Goal: Transaction & Acquisition: Purchase product/service

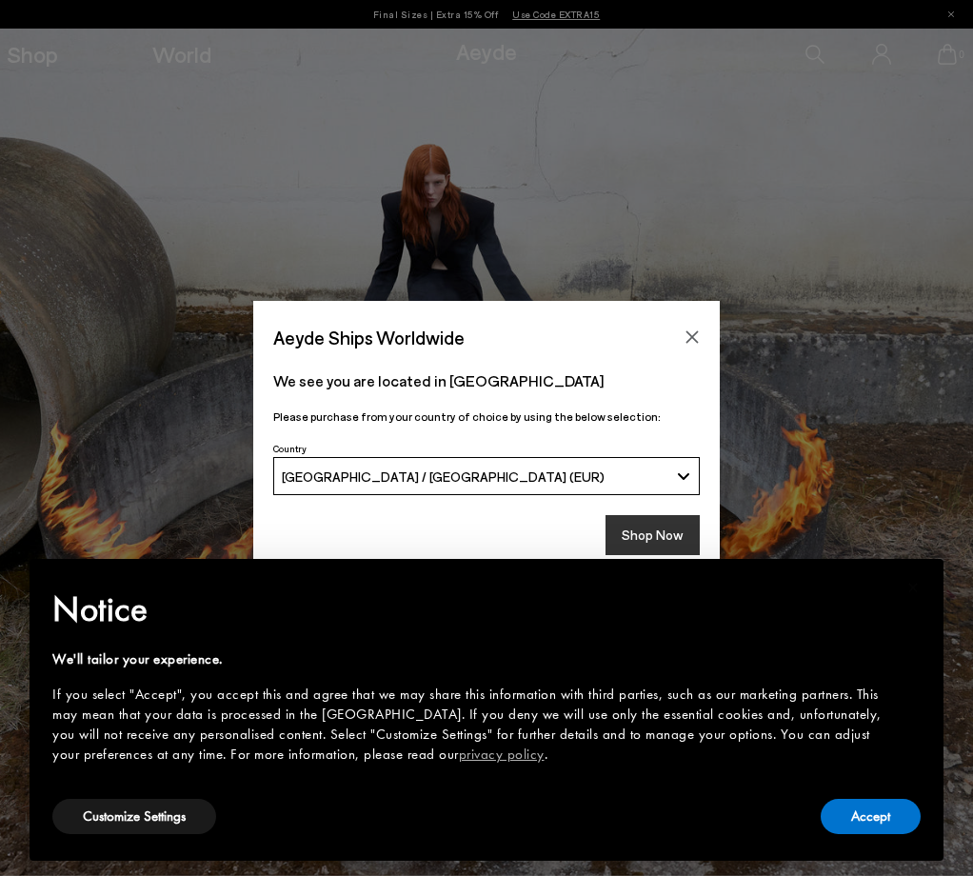
click at [665, 527] on button "Shop Now" at bounding box center [653, 535] width 94 height 40
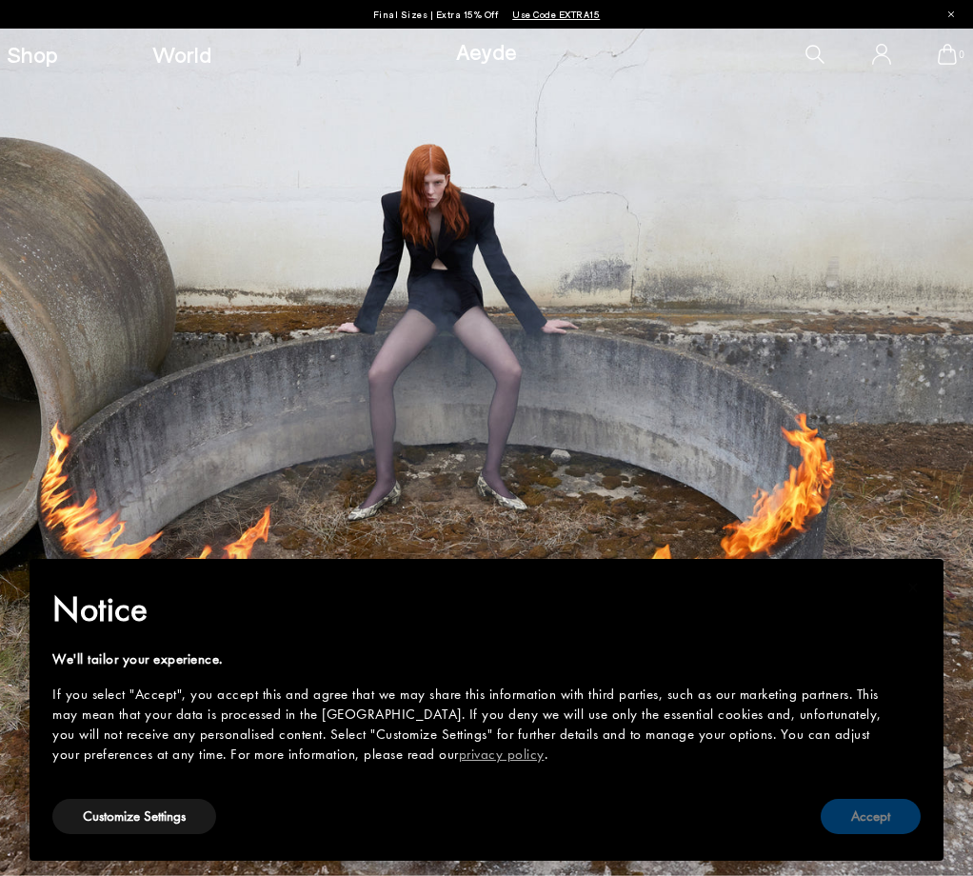
click at [870, 816] on button "Accept" at bounding box center [871, 816] width 100 height 35
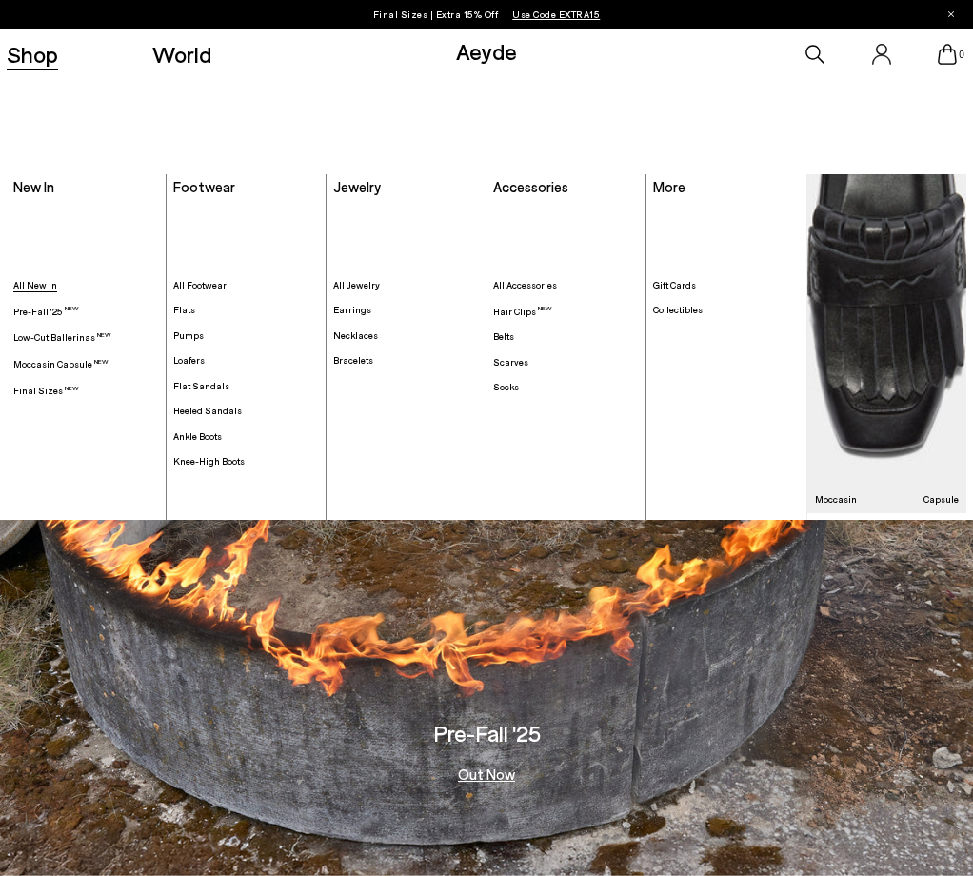
click at [42, 279] on span "All New In" at bounding box center [35, 284] width 44 height 11
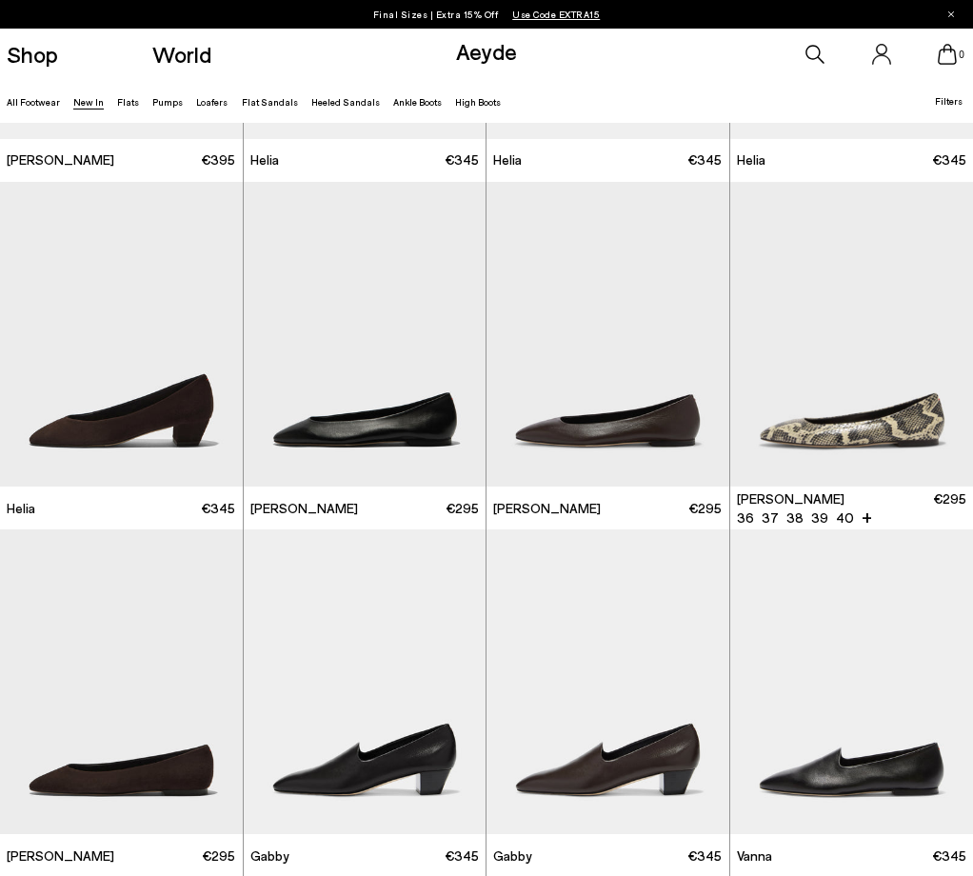
scroll to position [1809, 0]
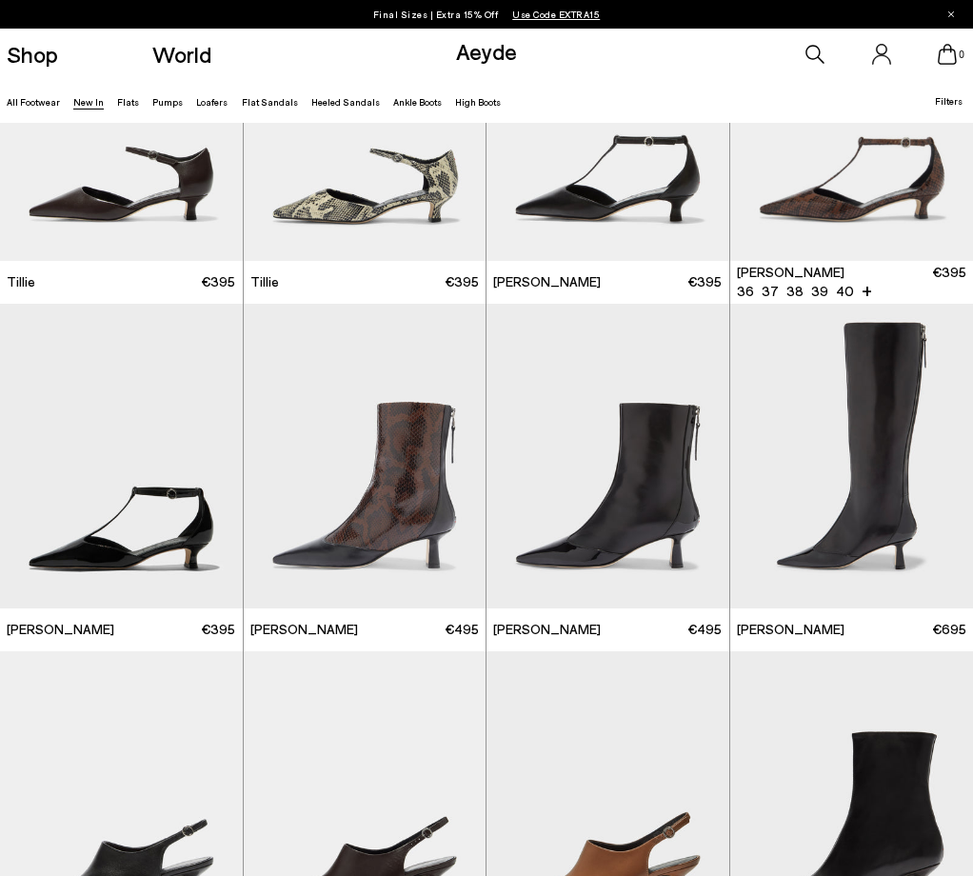
scroll to position [2952, 0]
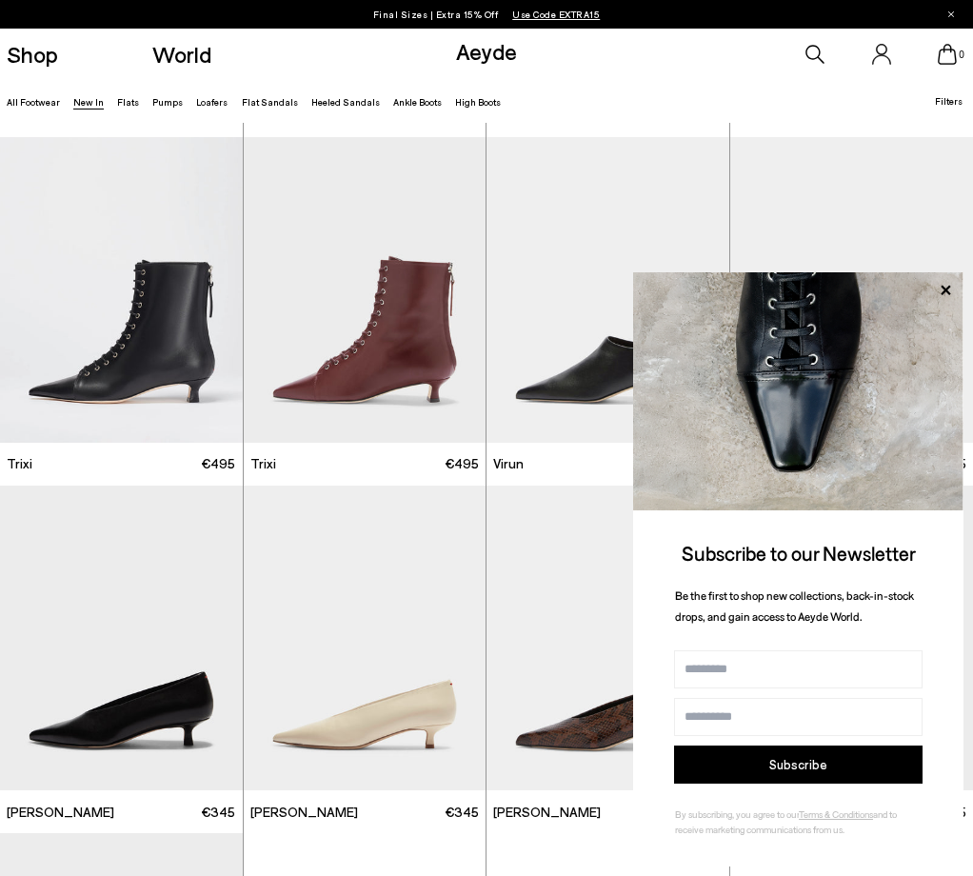
scroll to position [5332, 0]
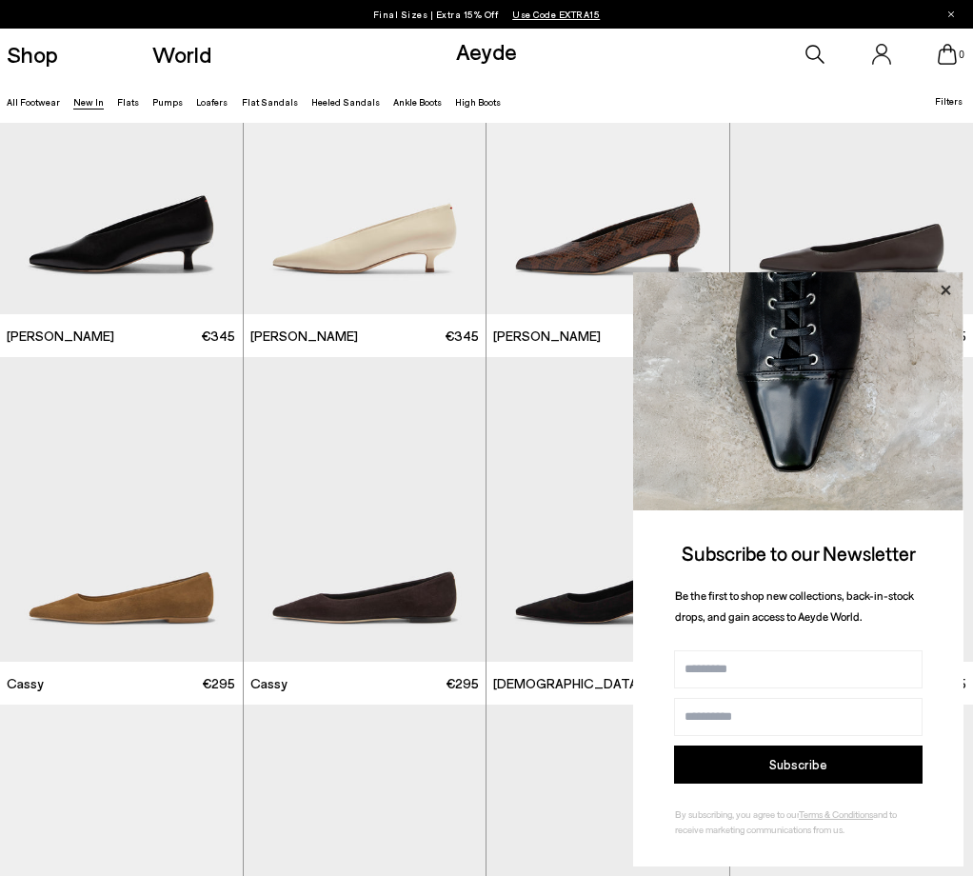
click at [948, 293] on icon at bounding box center [946, 290] width 10 height 10
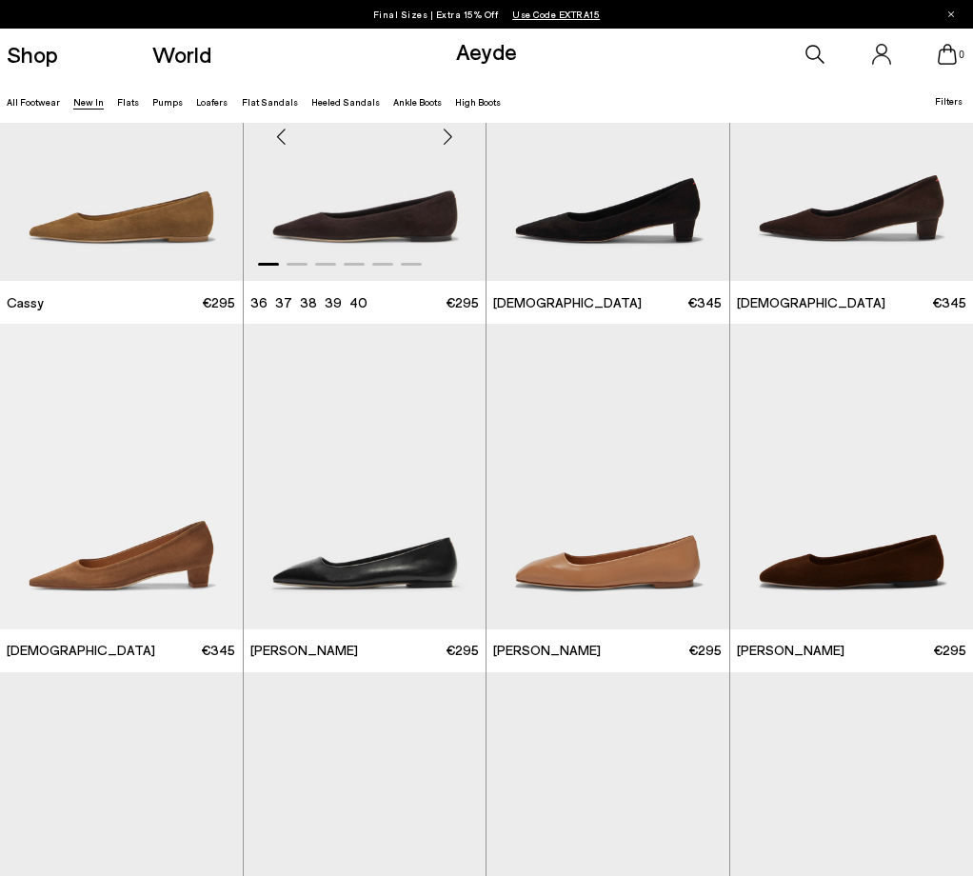
scroll to position [5775, 0]
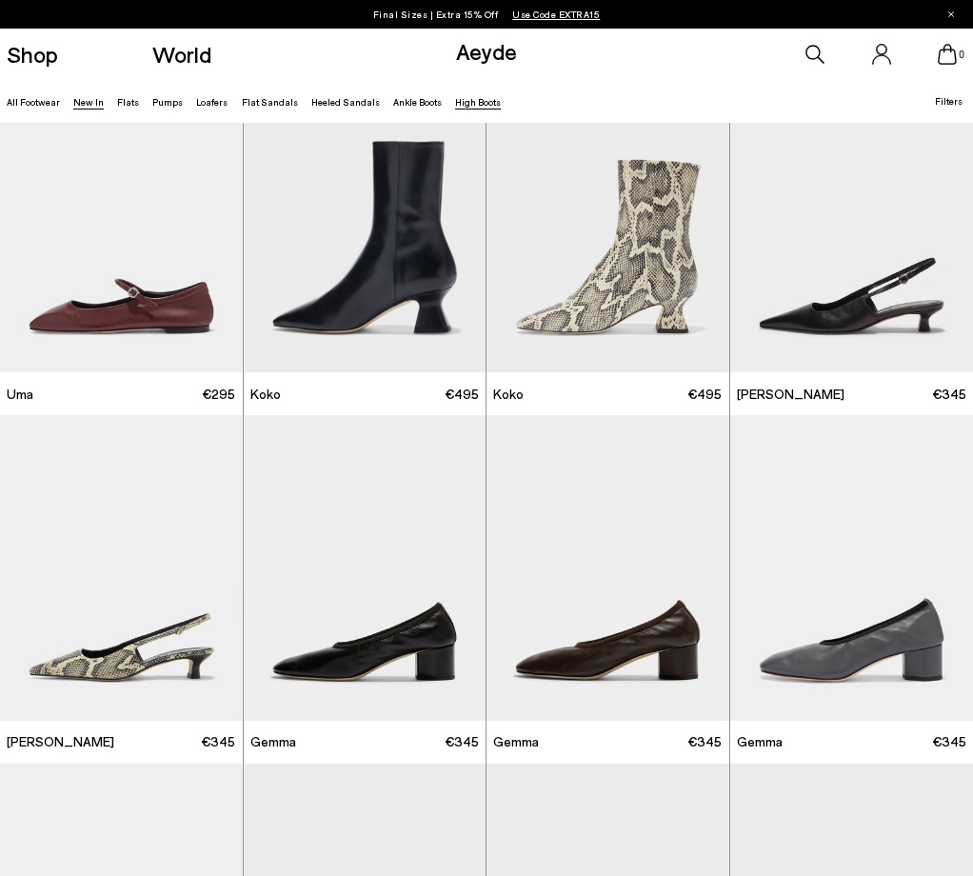
scroll to position [7522, 0]
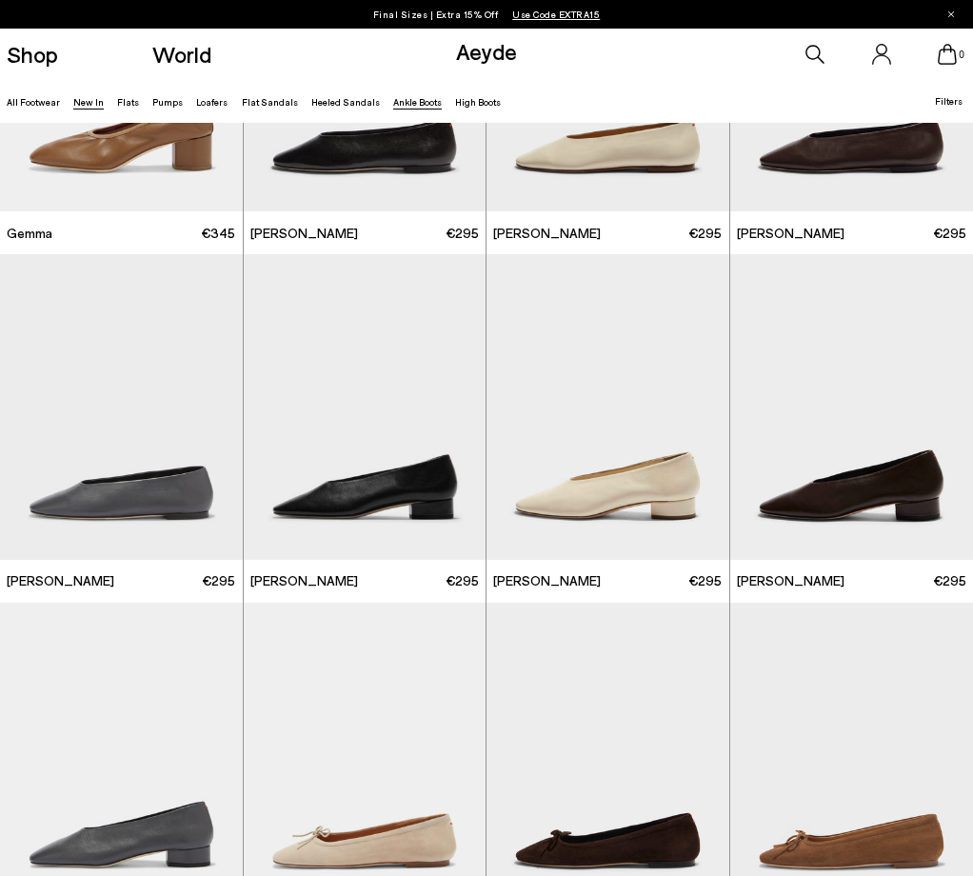
click at [442, 107] on link "Ankle Boots" at bounding box center [417, 101] width 49 height 11
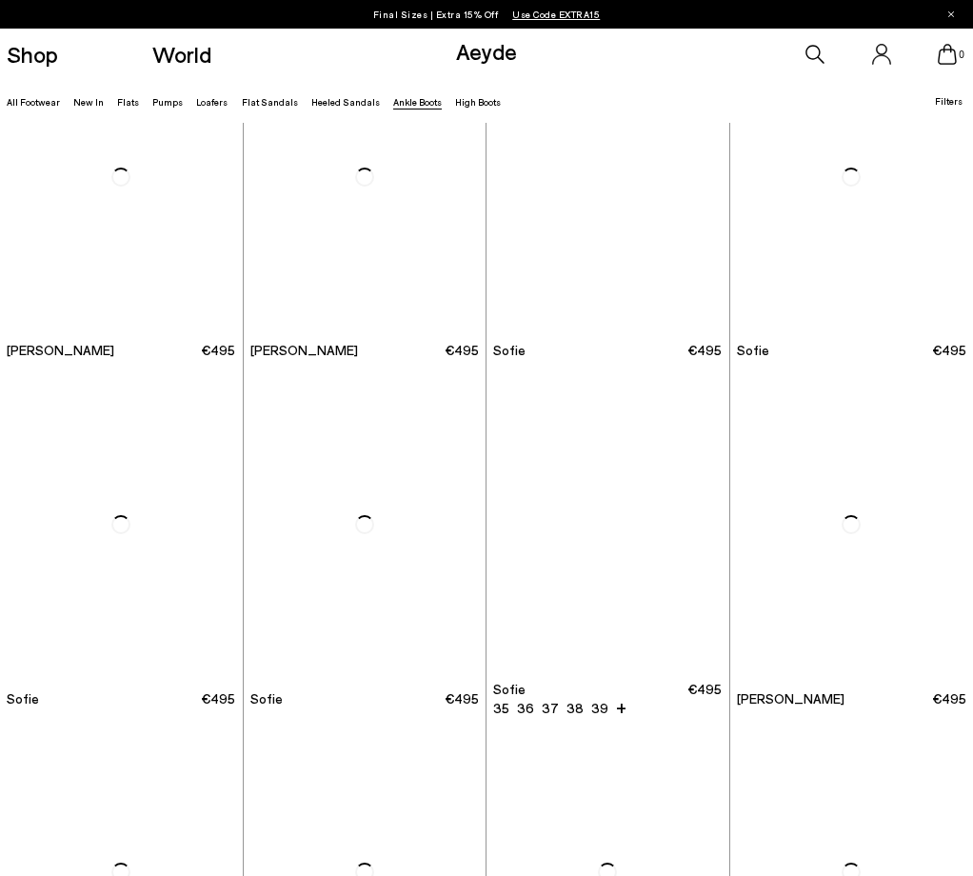
scroll to position [1524, 0]
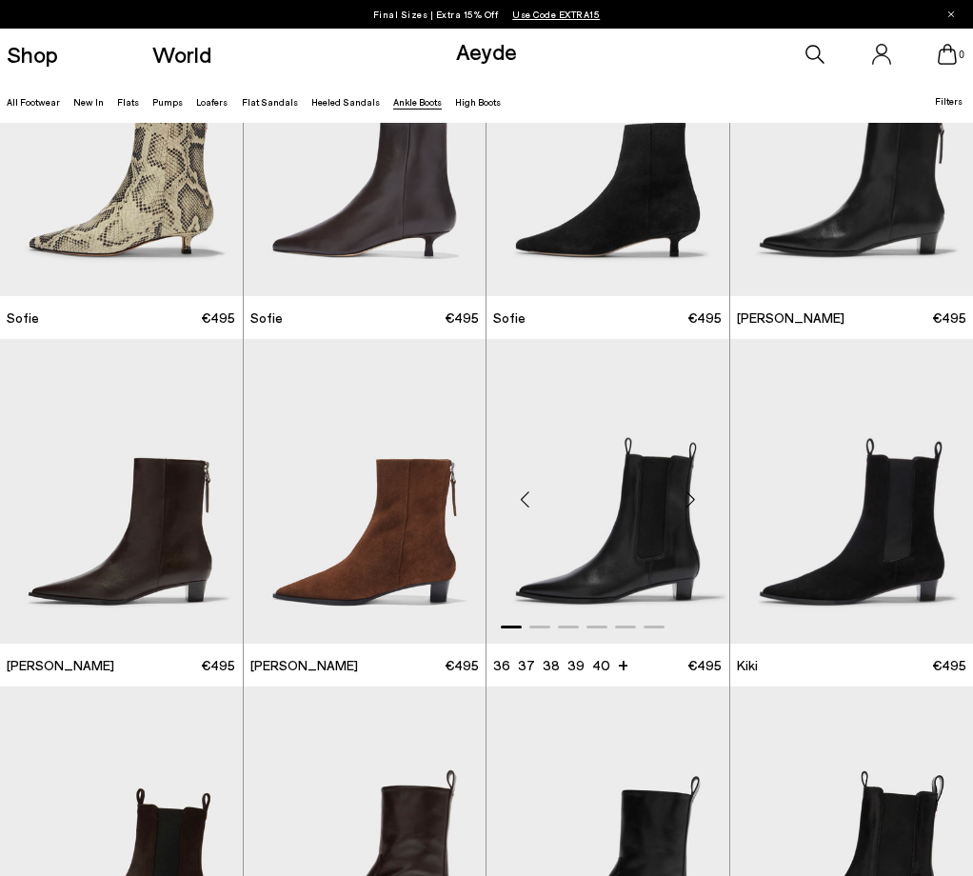
click at [657, 498] on img "1 / 6" at bounding box center [608, 491] width 243 height 305
click at [664, 535] on img "1 / 6" at bounding box center [608, 491] width 243 height 305
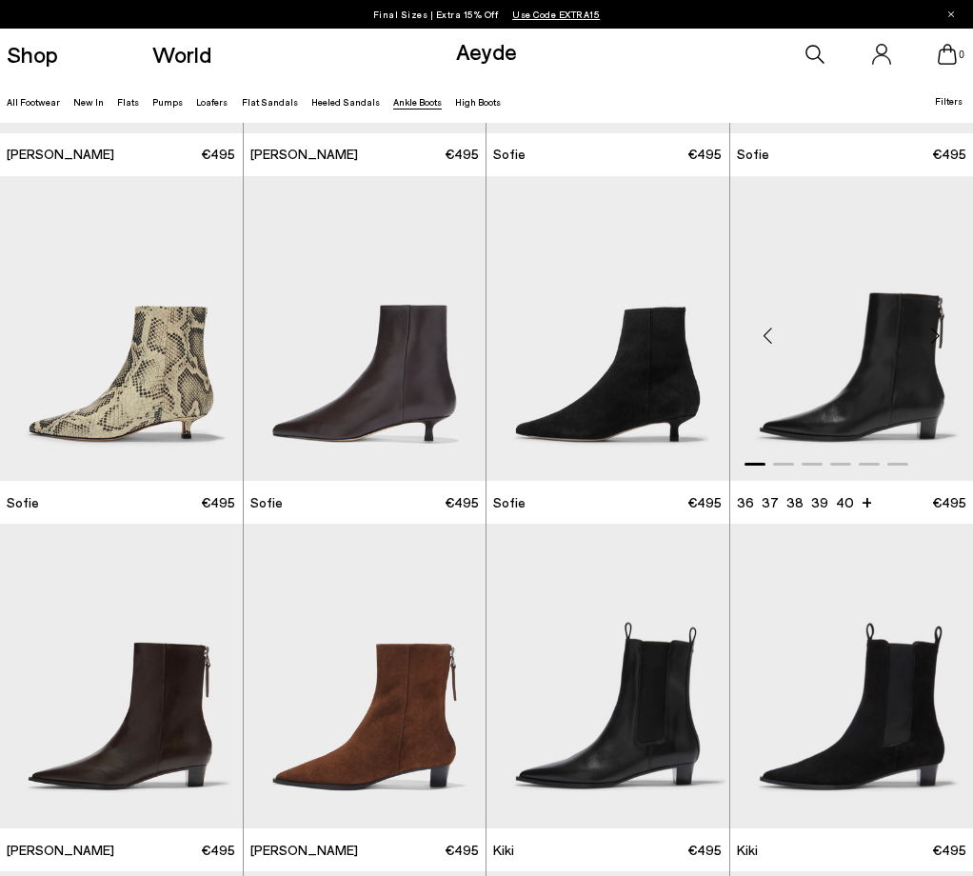
scroll to position [1333, 0]
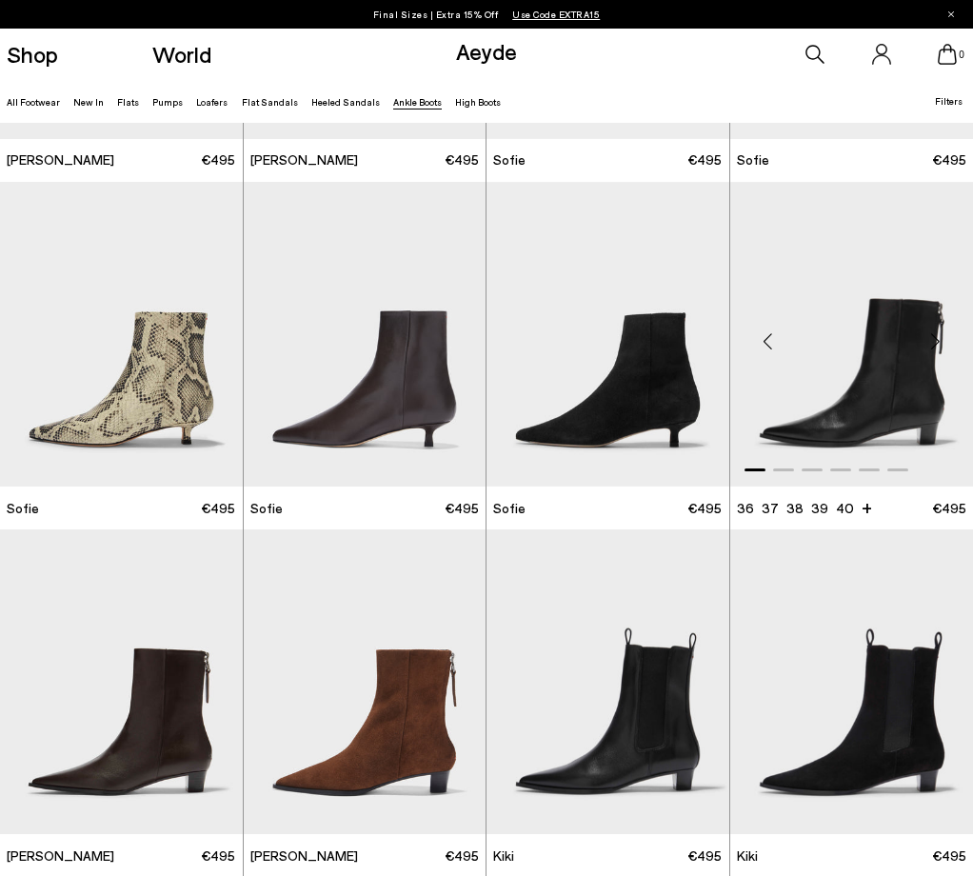
click at [895, 399] on img "1 / 6" at bounding box center [852, 334] width 244 height 305
click at [641, 685] on img "1 / 6" at bounding box center [608, 681] width 243 height 305
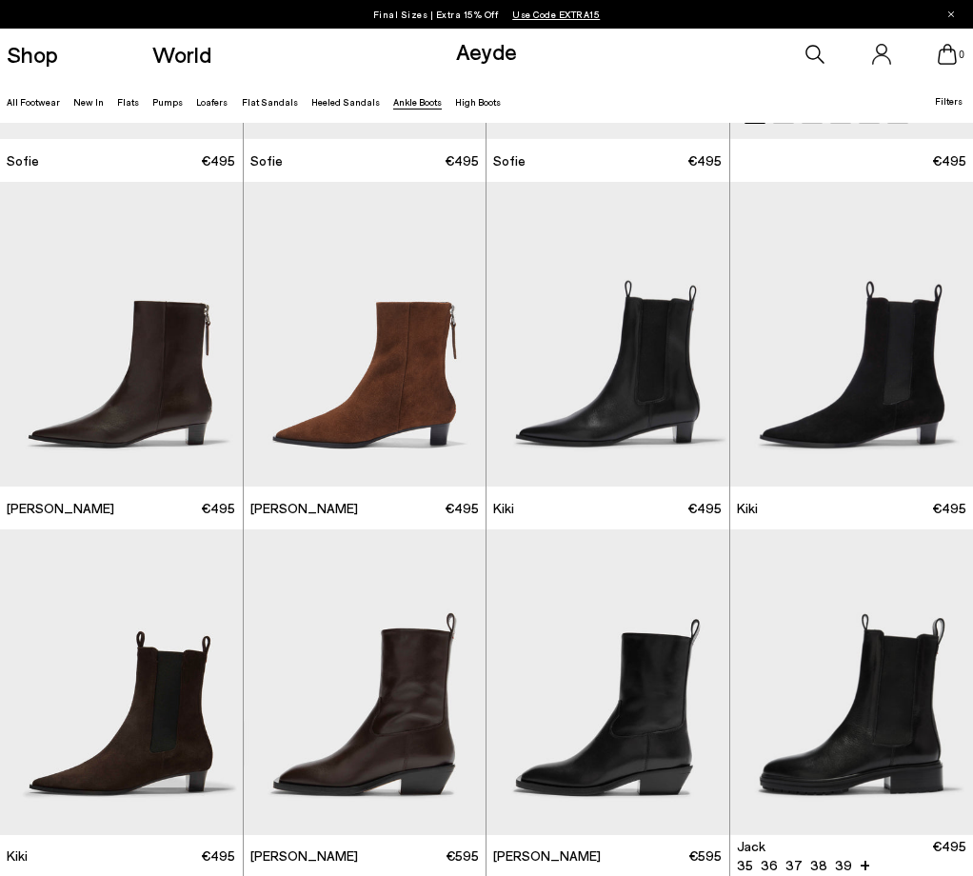
scroll to position [1428, 0]
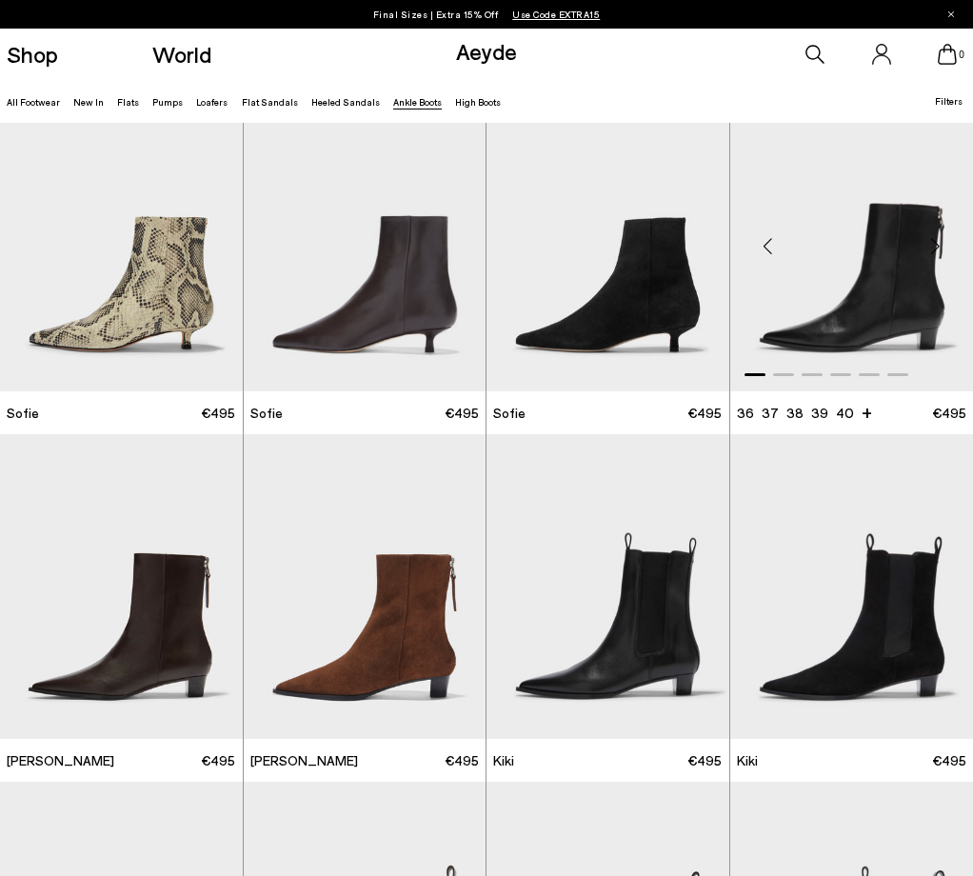
click at [877, 281] on img "1 / 6" at bounding box center [852, 239] width 244 height 305
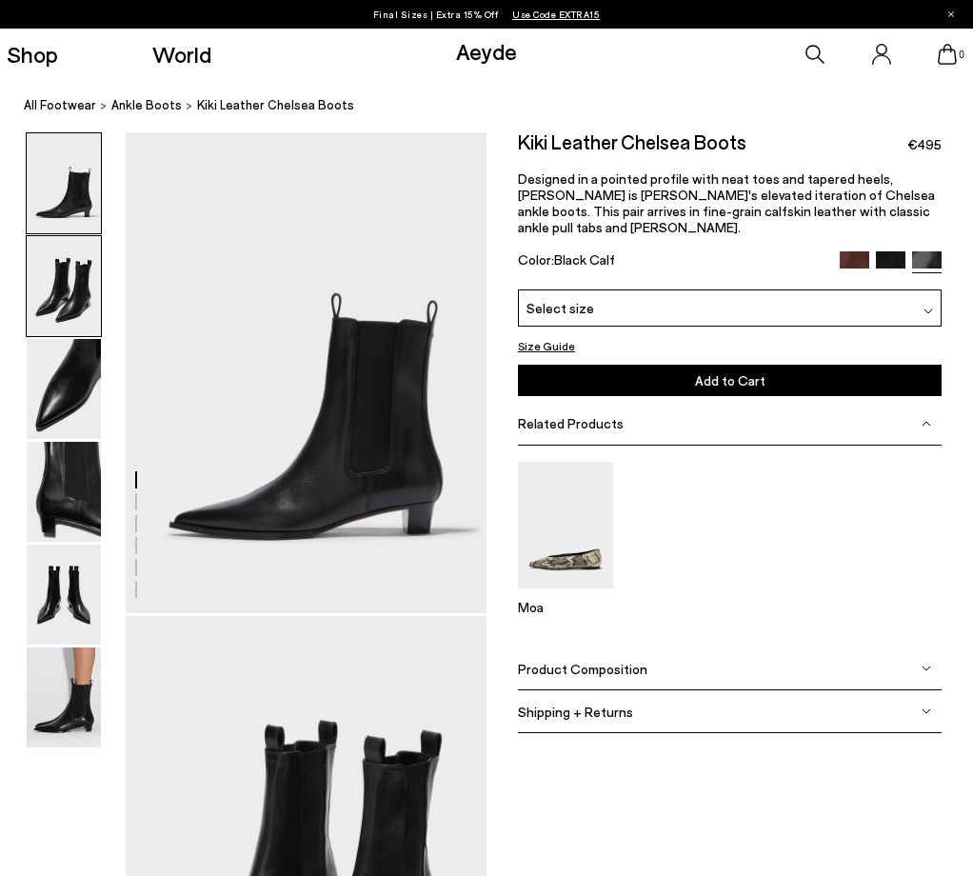
click at [63, 290] on img at bounding box center [64, 286] width 74 height 100
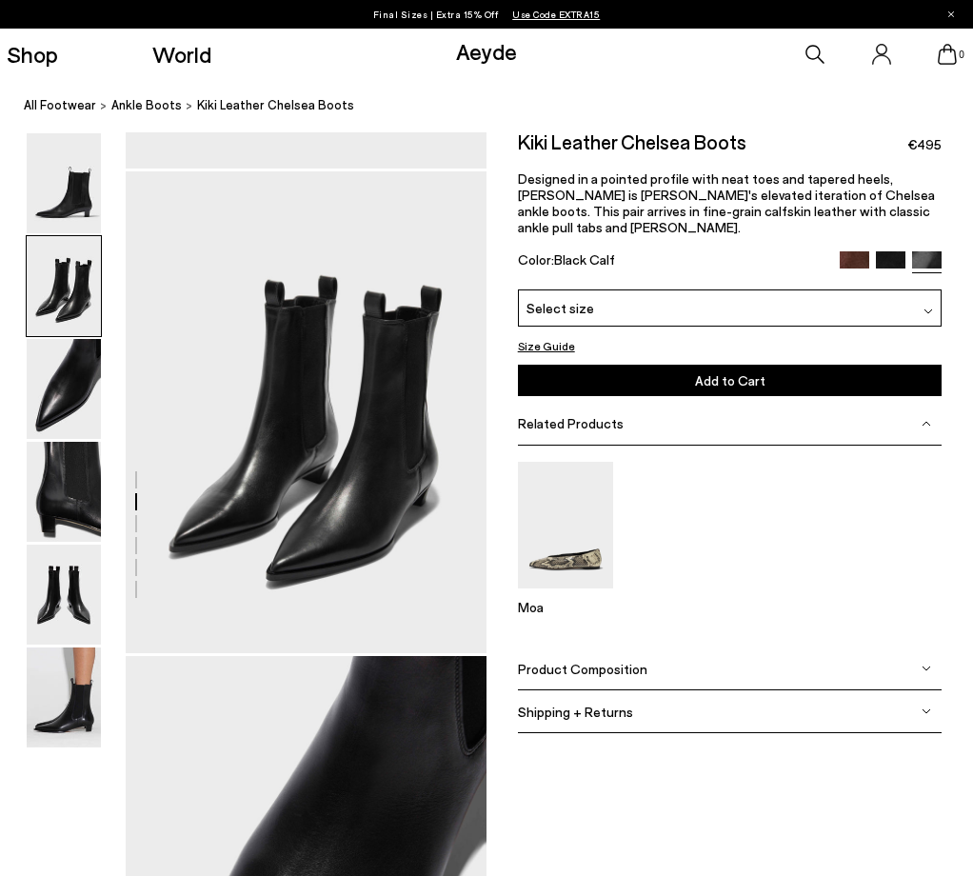
scroll to position [486, 0]
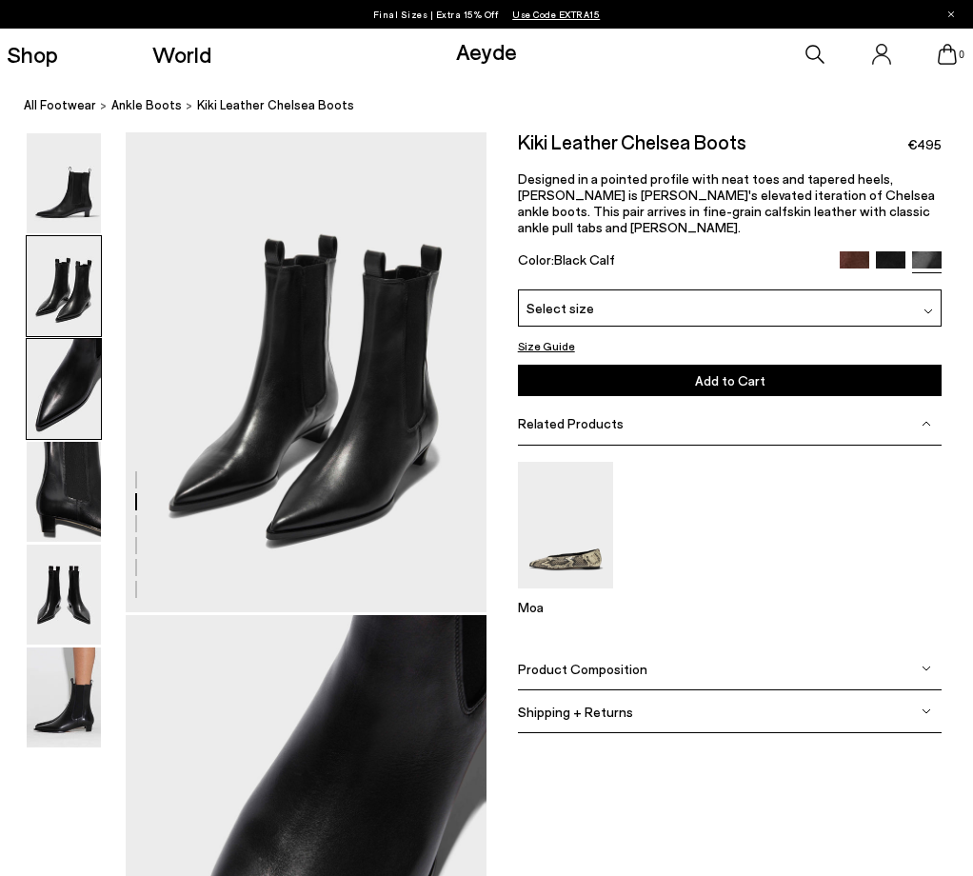
click at [61, 386] on img at bounding box center [64, 389] width 74 height 100
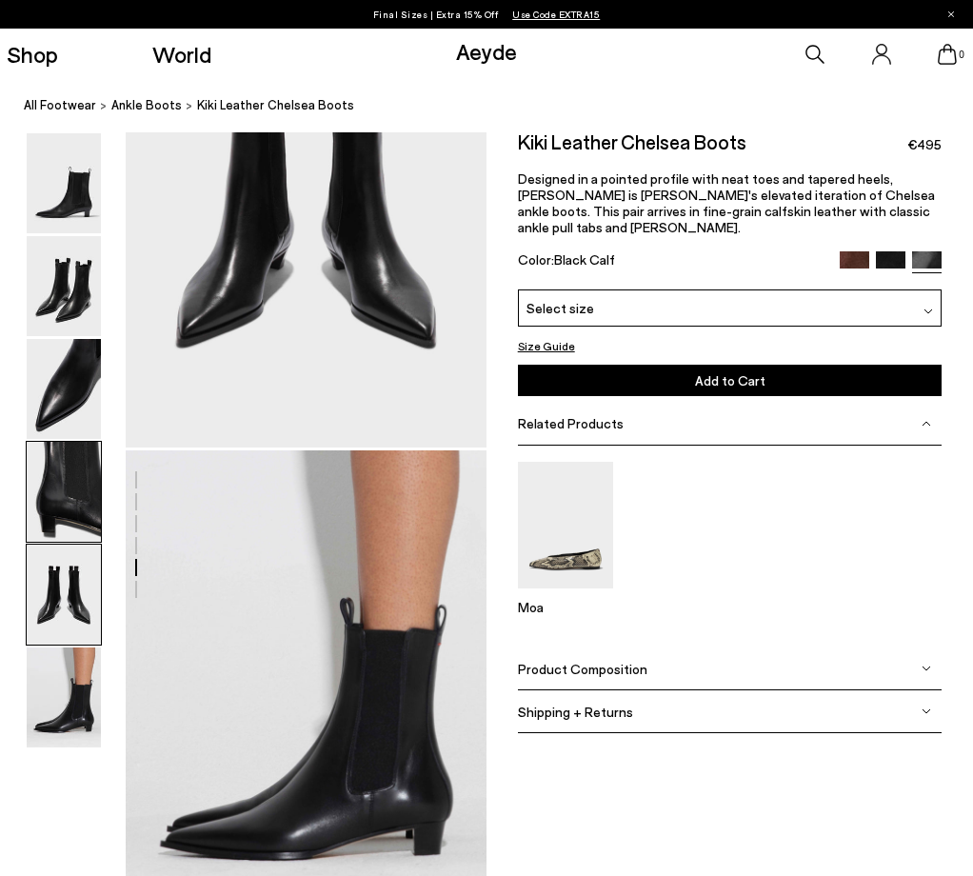
scroll to position [2151, 0]
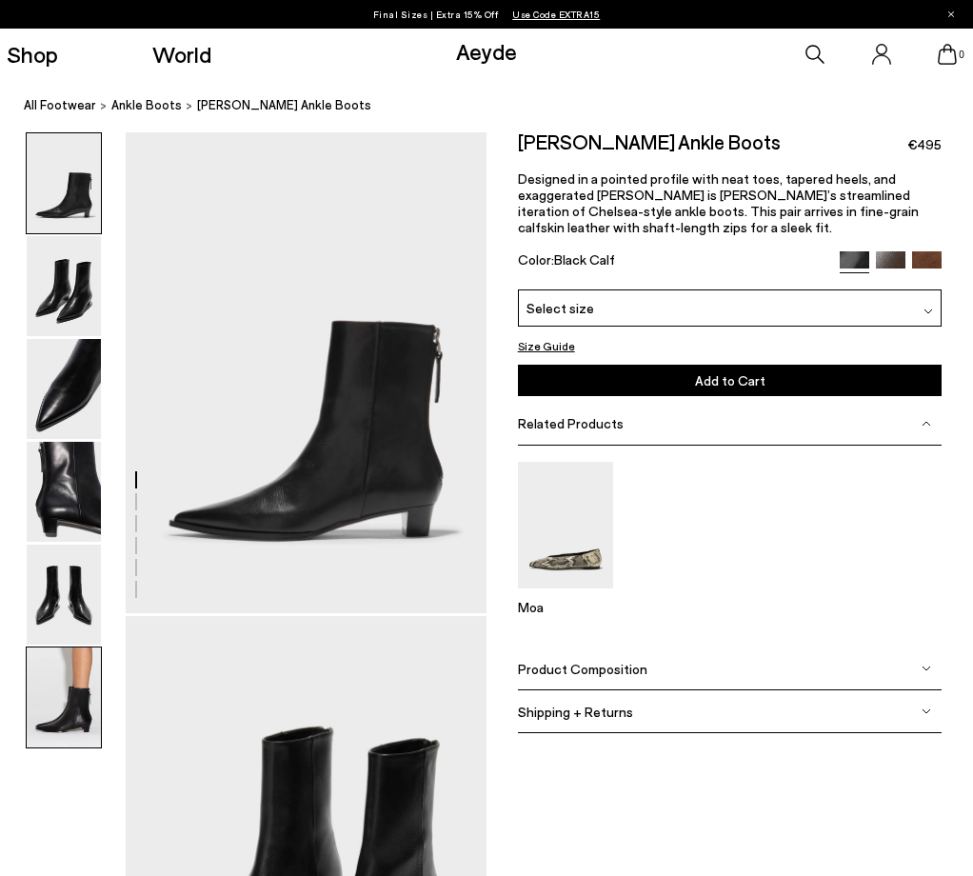
click at [58, 695] on img at bounding box center [64, 698] width 74 height 100
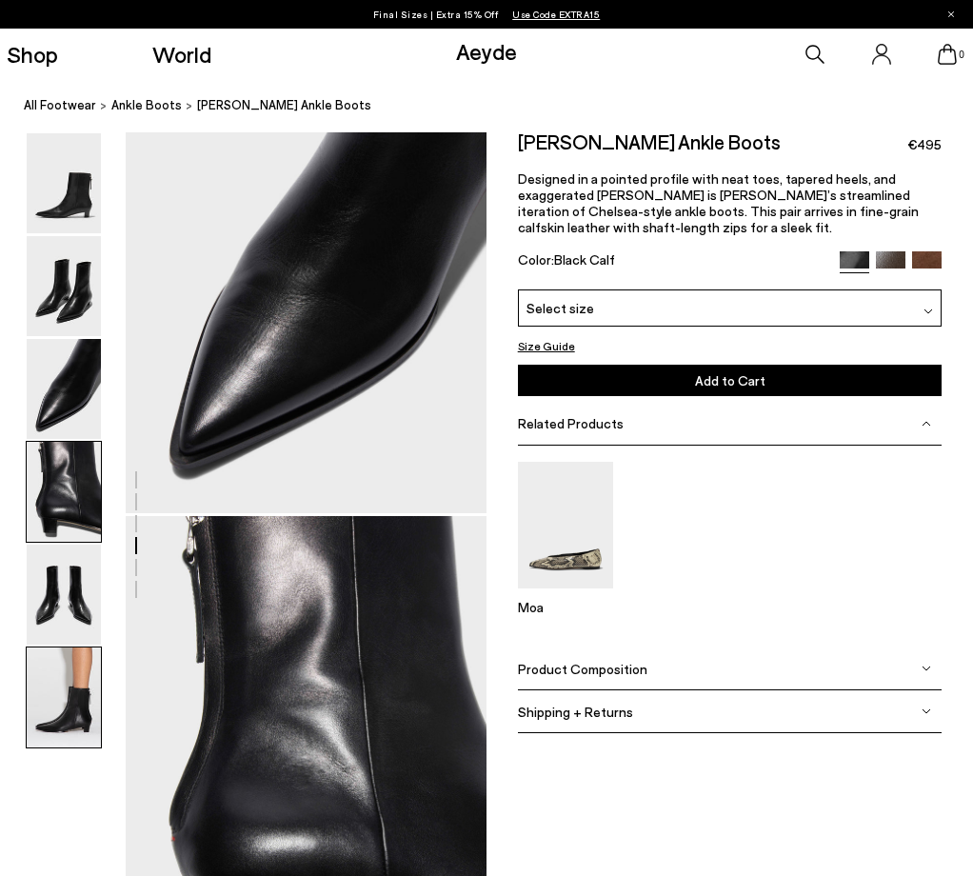
scroll to position [2553, 0]
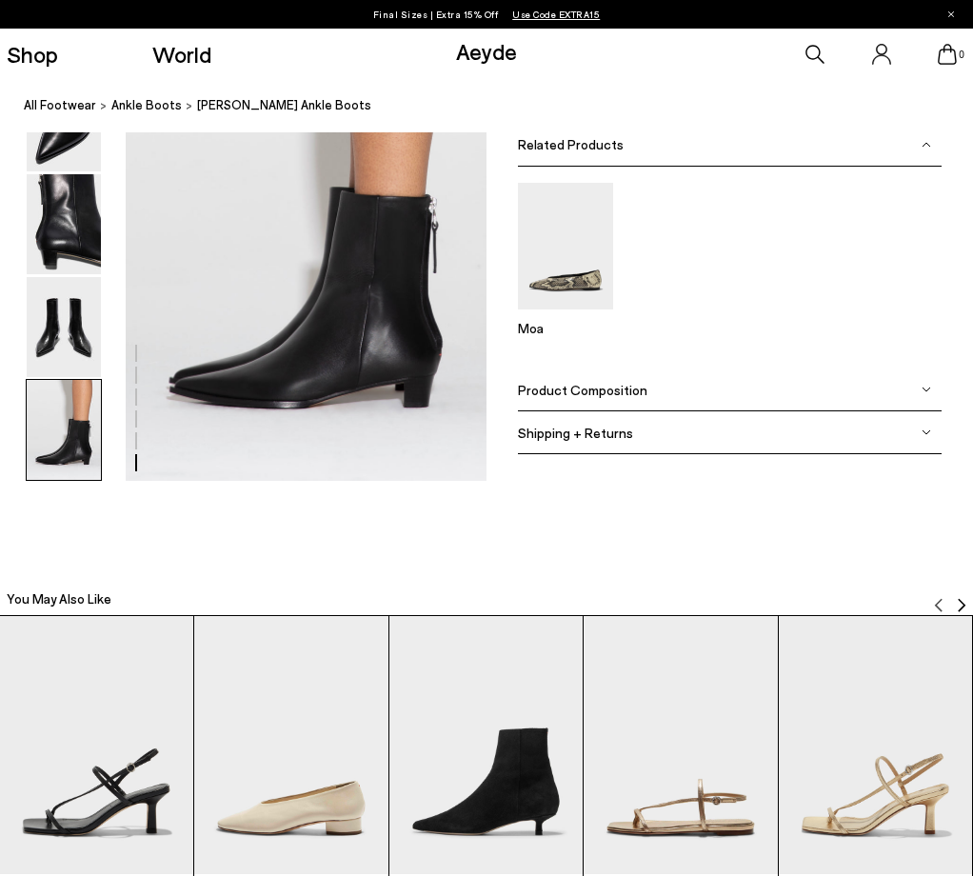
click at [927, 385] on img at bounding box center [927, 390] width 10 height 10
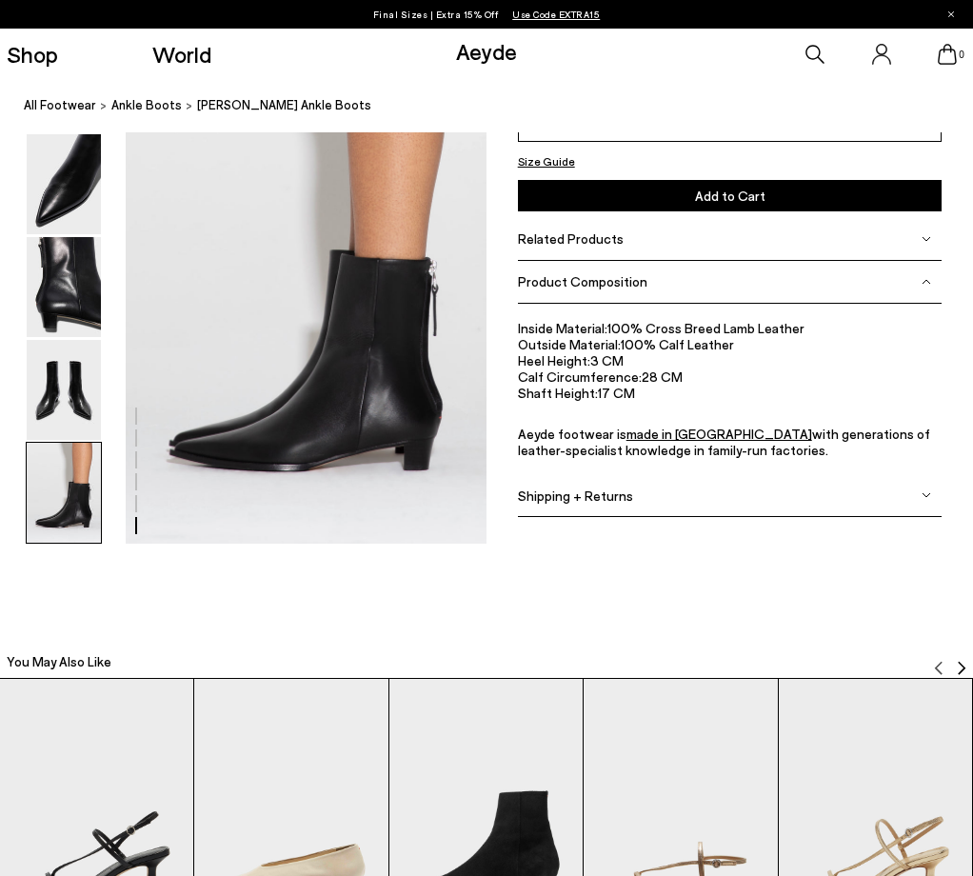
scroll to position [2458, 0]
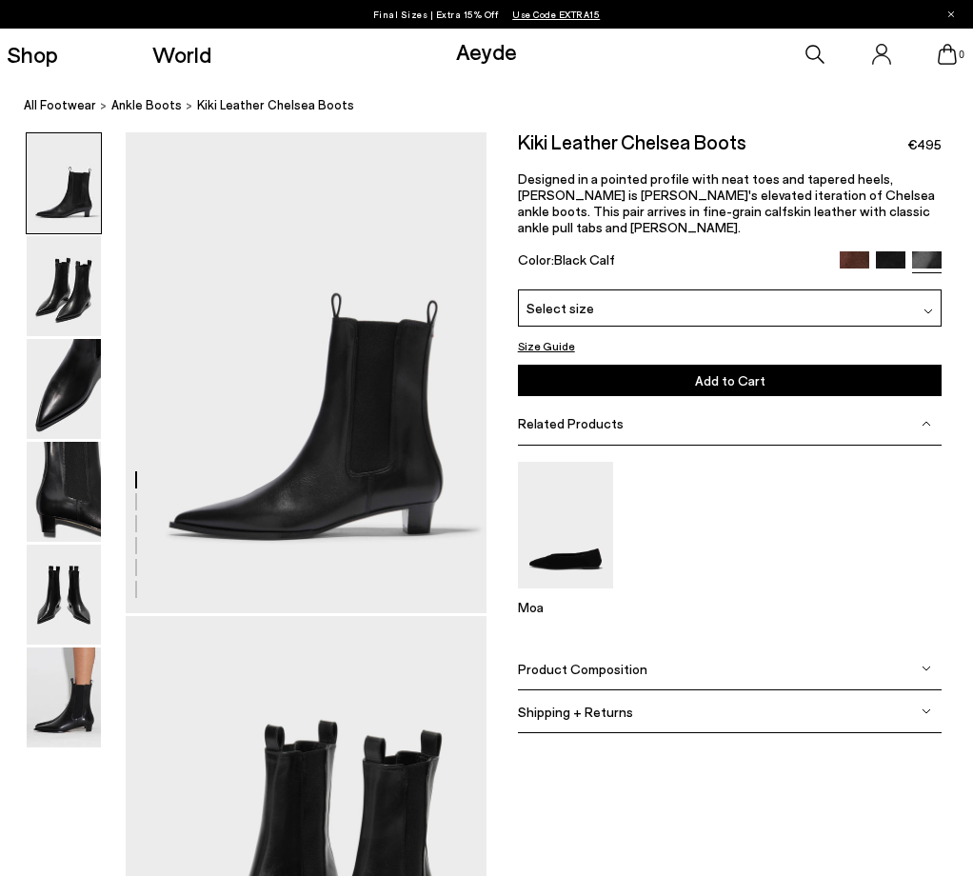
click at [724, 672] on div "Product Composition" at bounding box center [730, 669] width 425 height 43
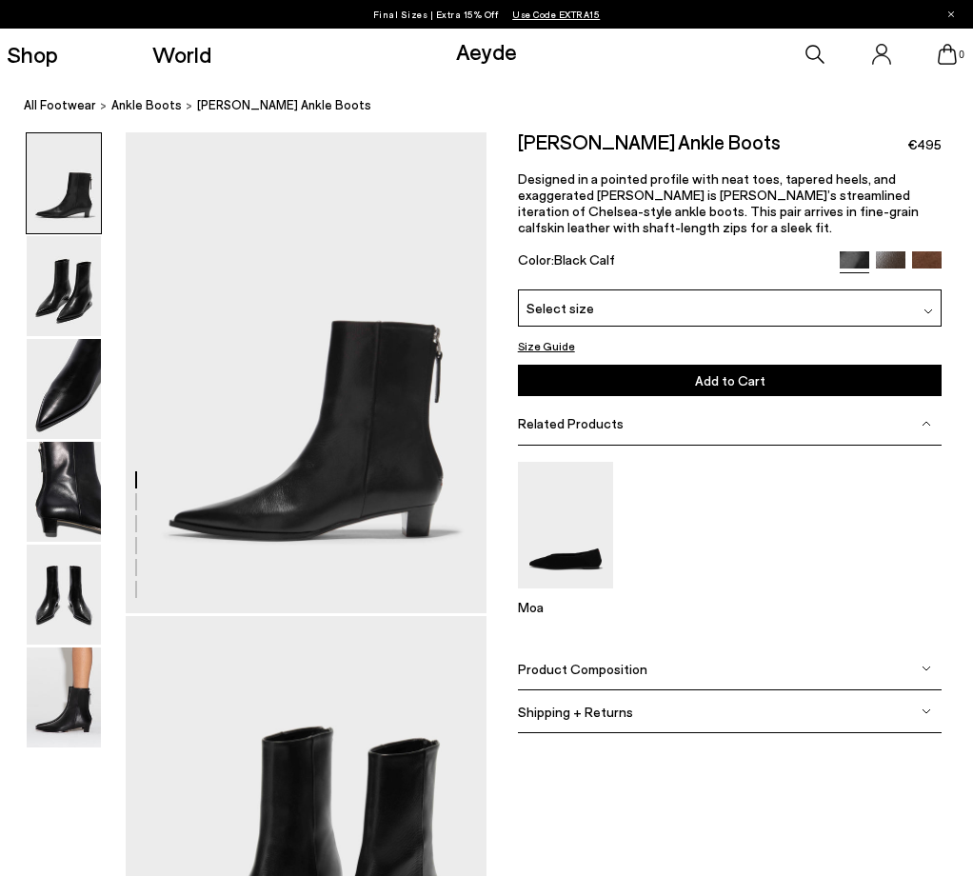
click at [745, 318] on div "Select size" at bounding box center [730, 307] width 425 height 37
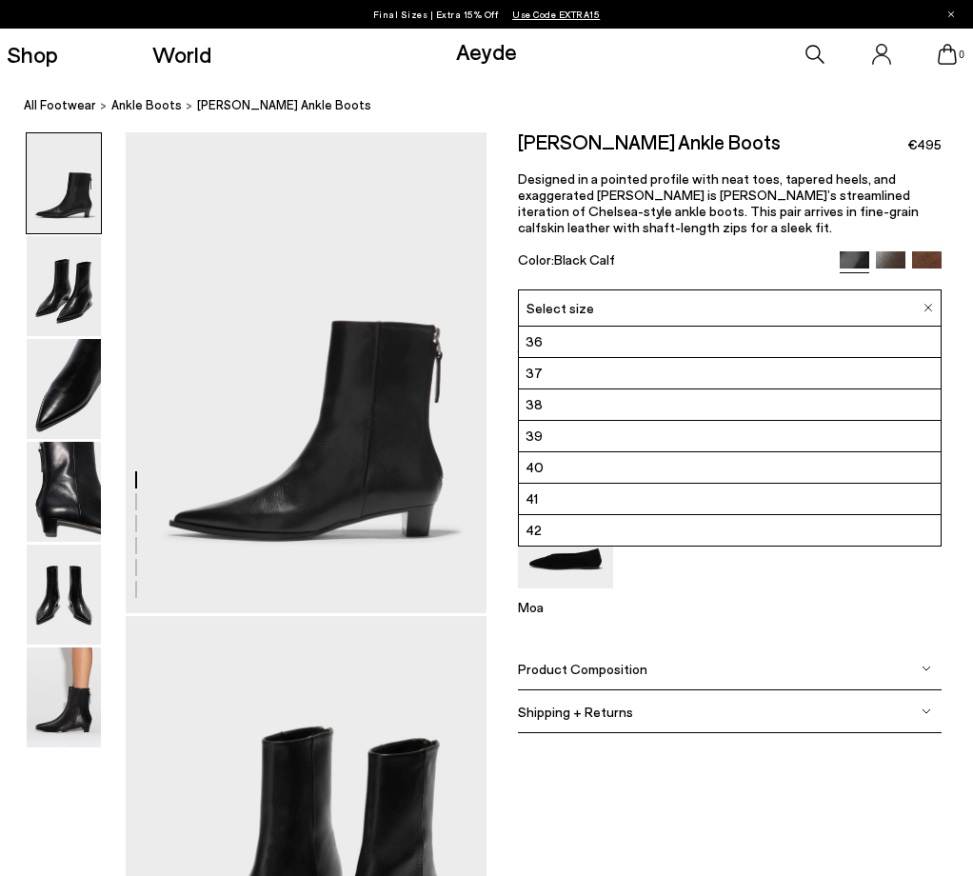
click at [638, 452] on li "39" at bounding box center [730, 436] width 423 height 31
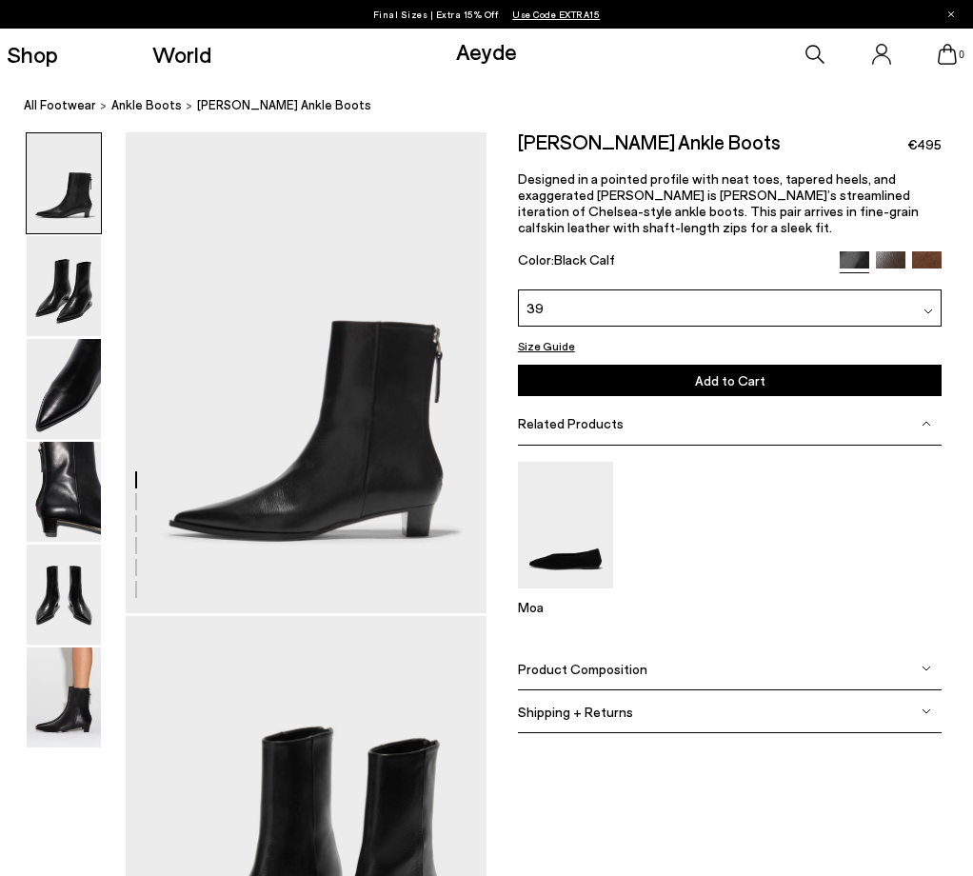
click at [537, 462] on div "Moa" at bounding box center [730, 547] width 425 height 203
click at [717, 389] on span "Add to Cart" at bounding box center [730, 380] width 70 height 16
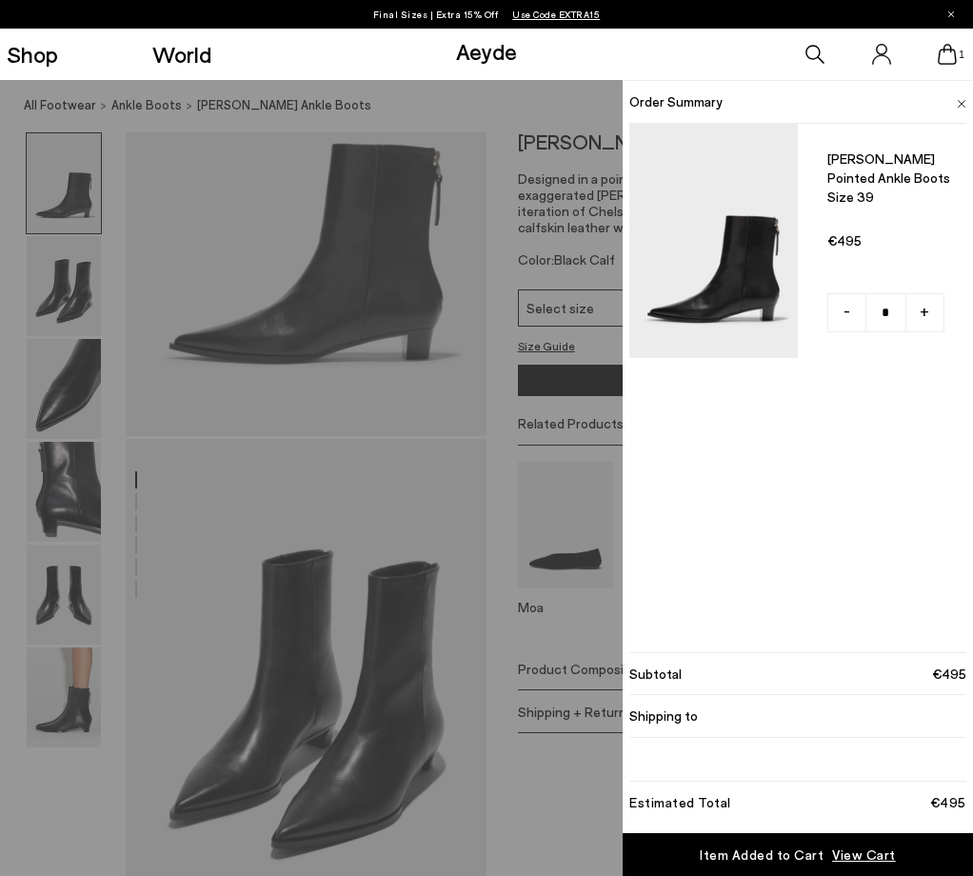
scroll to position [190, 0]
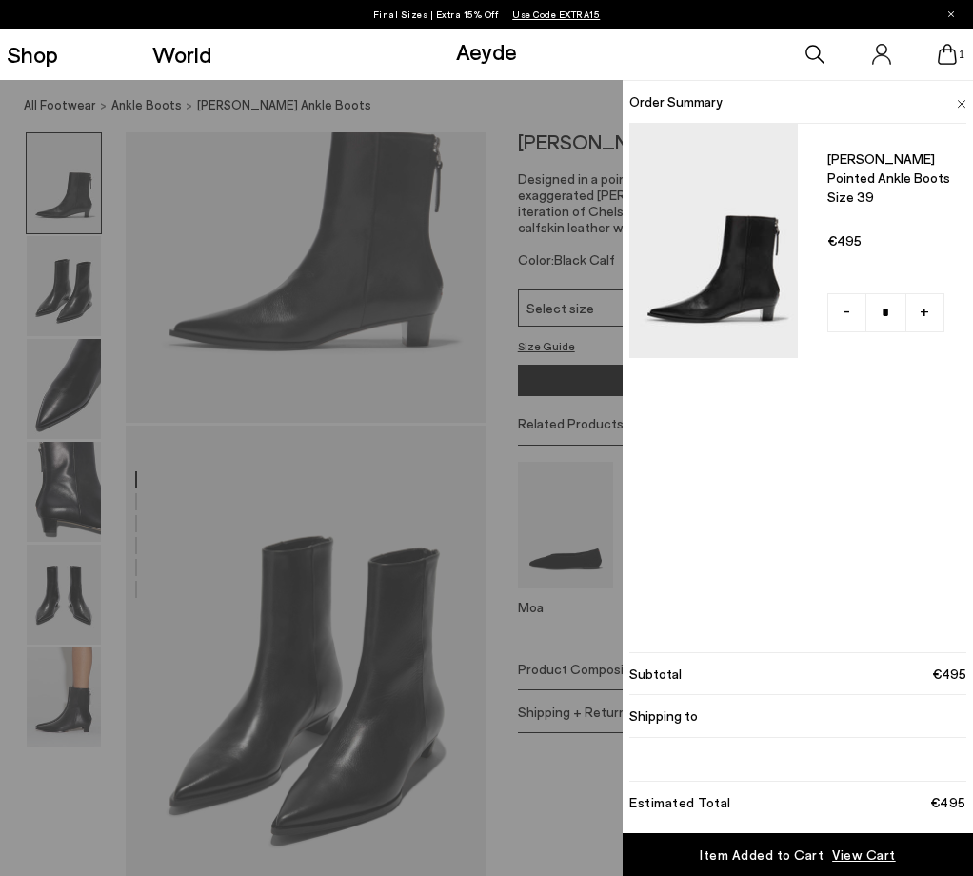
click at [762, 861] on div "Item Added to Cart" at bounding box center [762, 855] width 124 height 19
